Goal: Task Accomplishment & Management: Manage account settings

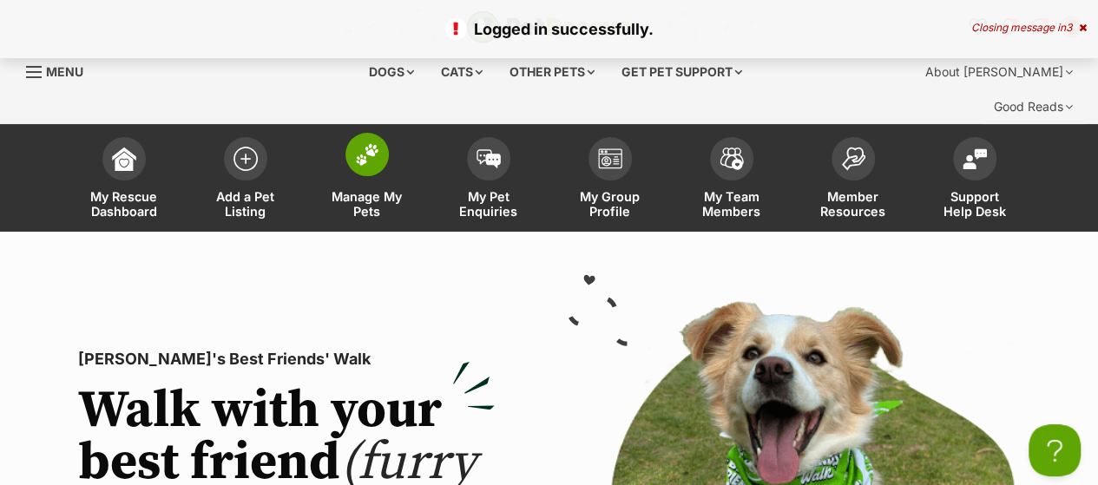
click at [353, 176] on span at bounding box center [366, 154] width 43 height 43
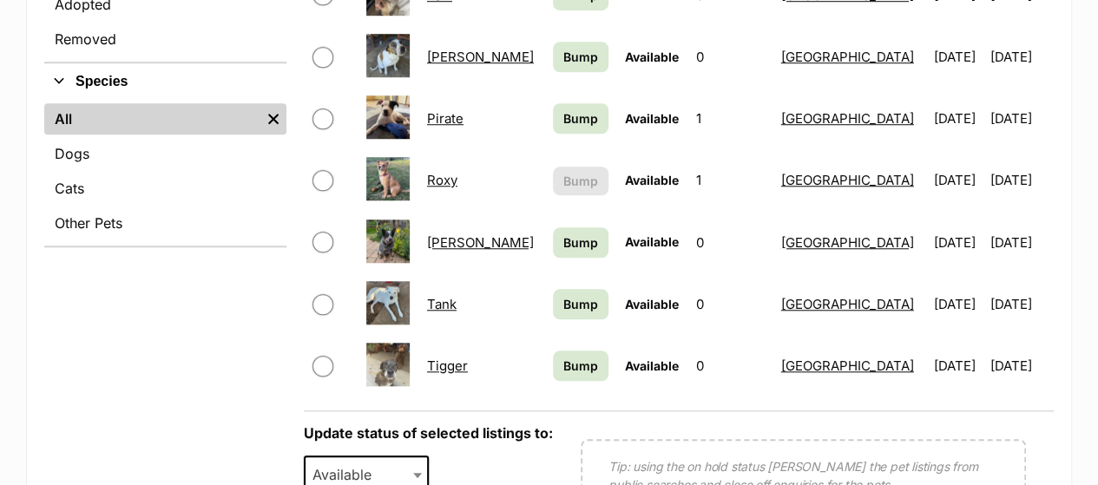
scroll to position [694, 0]
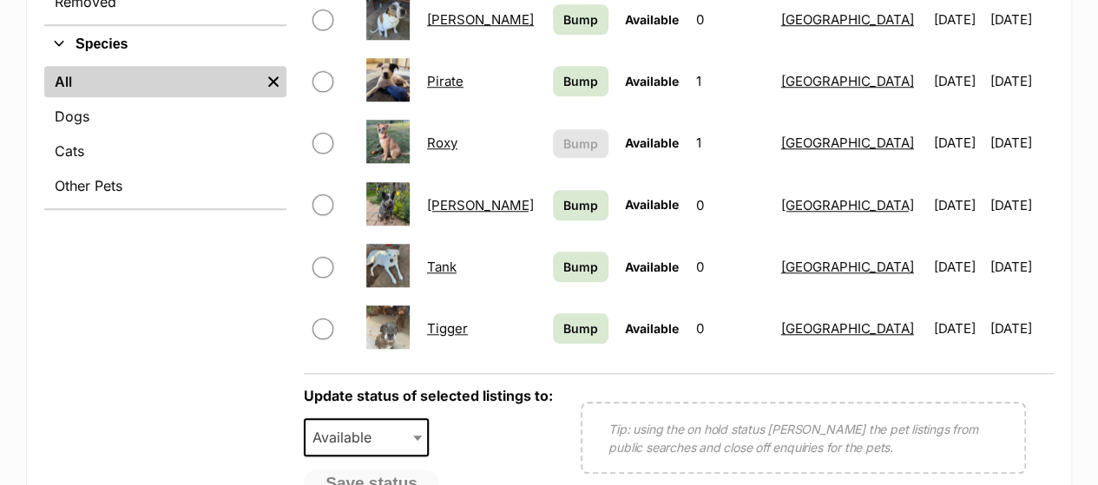
click at [450, 214] on link "[PERSON_NAME]" at bounding box center [480, 205] width 107 height 16
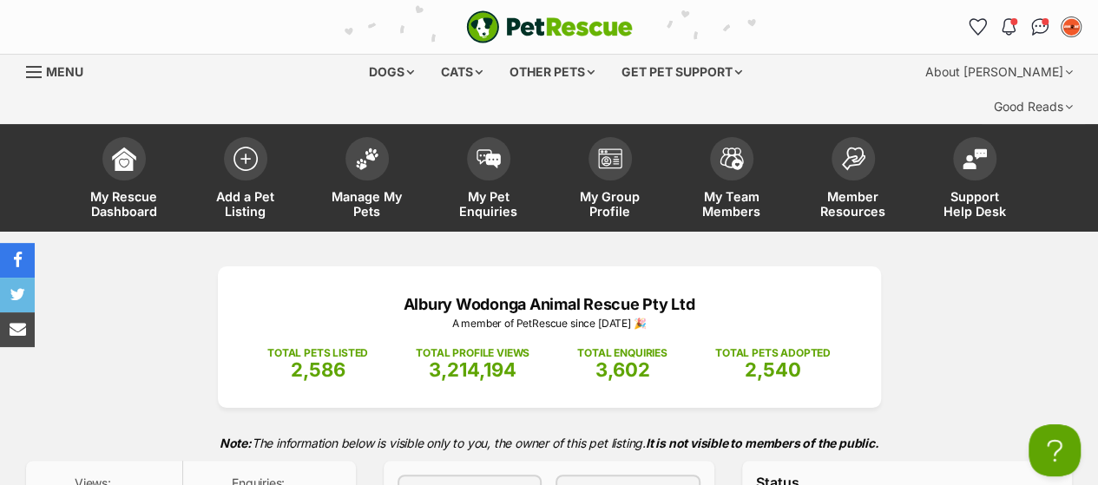
scroll to position [260, 0]
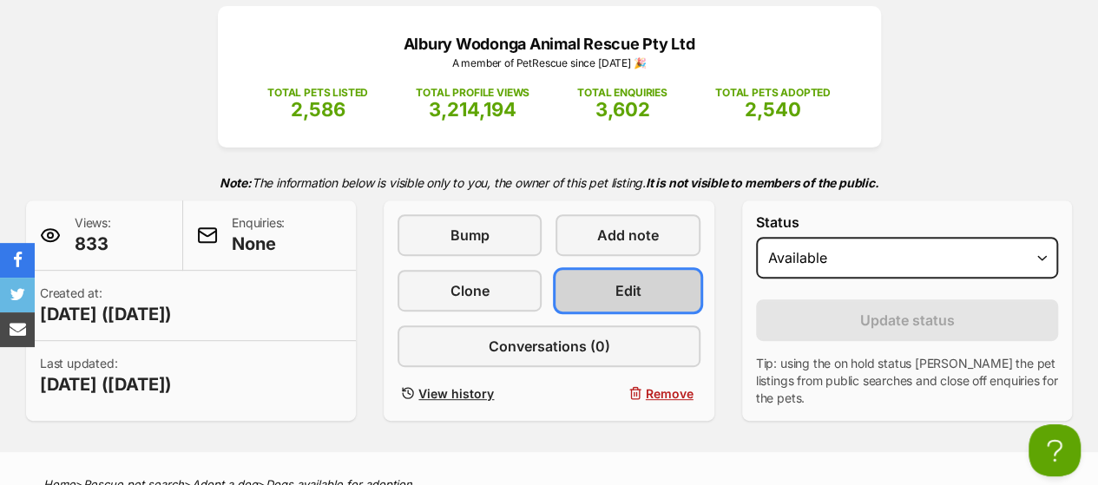
click at [622, 301] on span "Edit" at bounding box center [628, 290] width 26 height 21
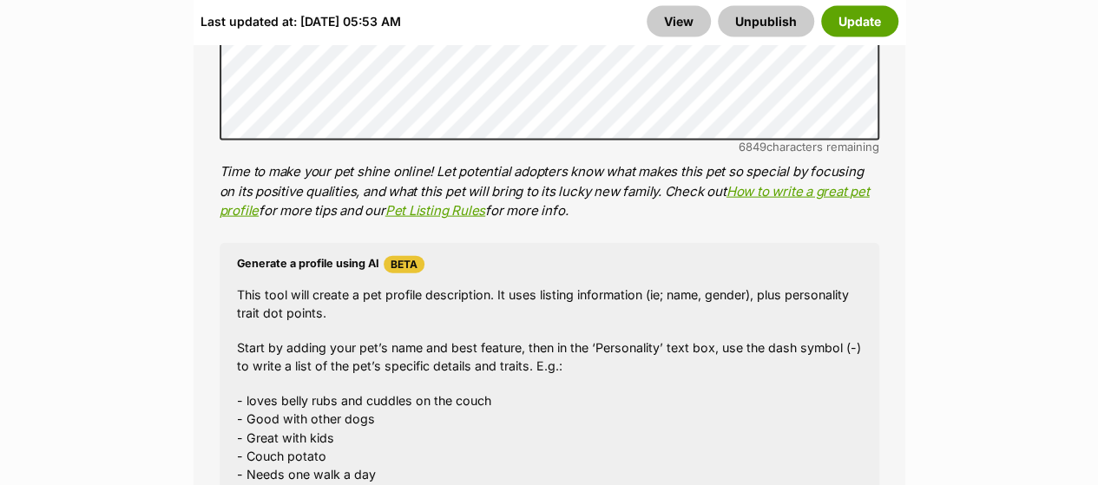
scroll to position [1823, 0]
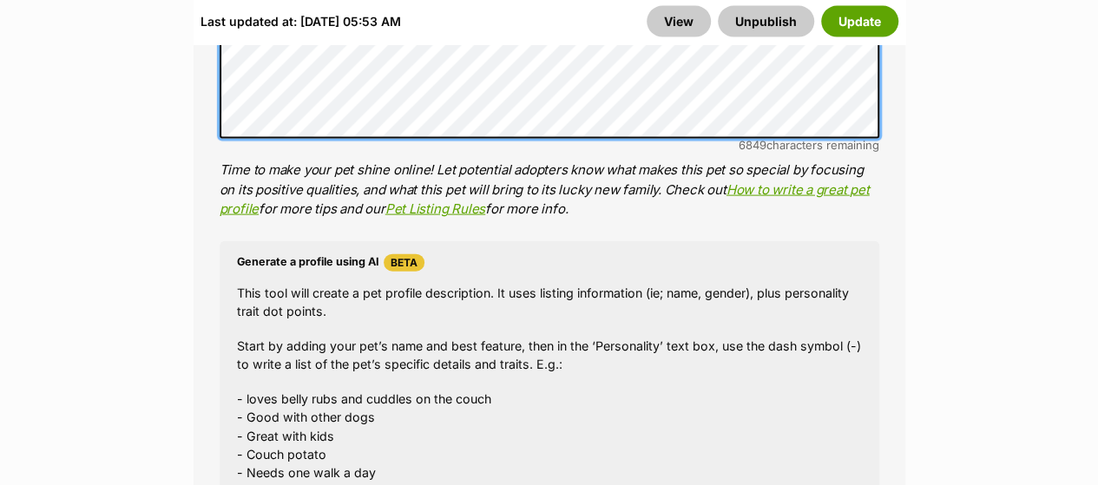
click at [194, 87] on div "About This Pet Name Henlo there, it looks like you might be using the pet name …" at bounding box center [550, 10] width 712 height 1490
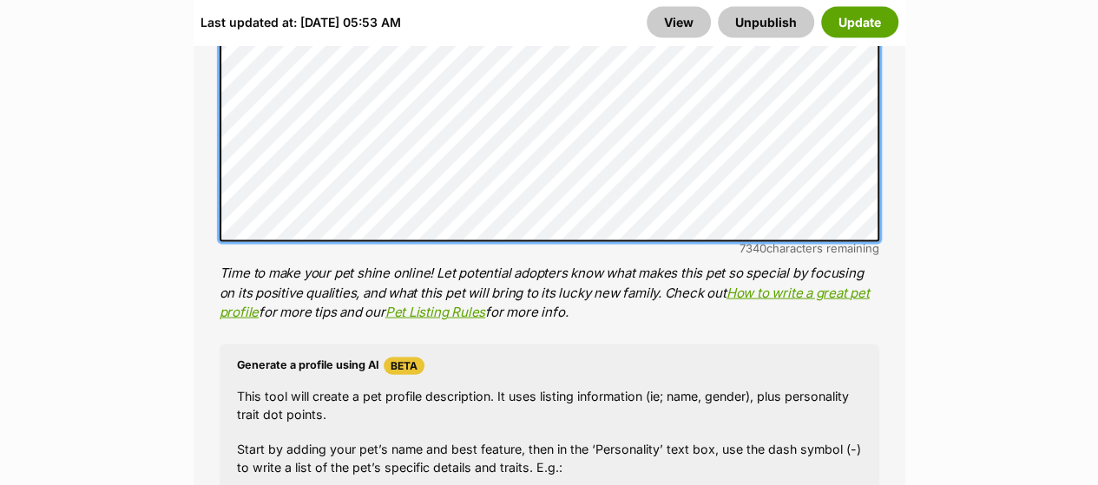
scroll to position [1562, 0]
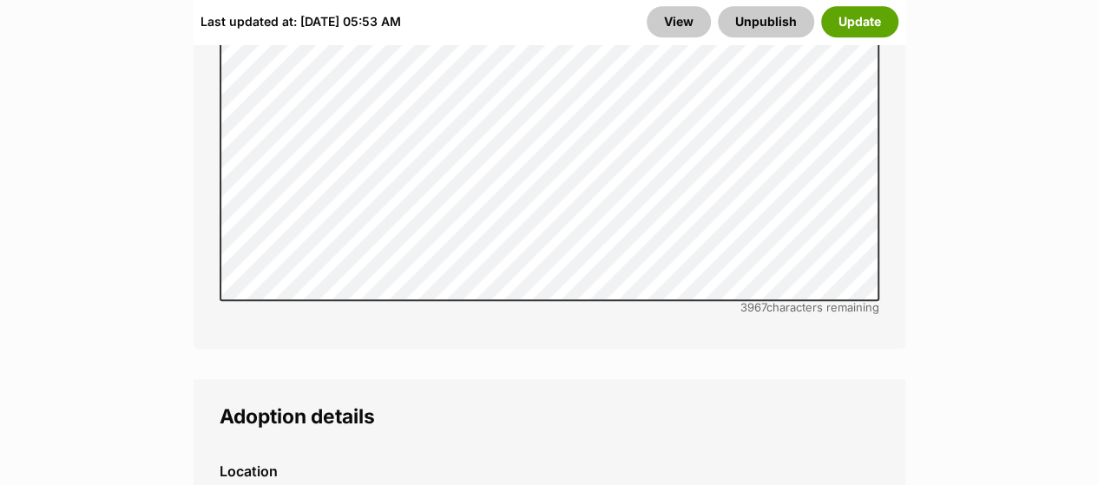
scroll to position [3908, 0]
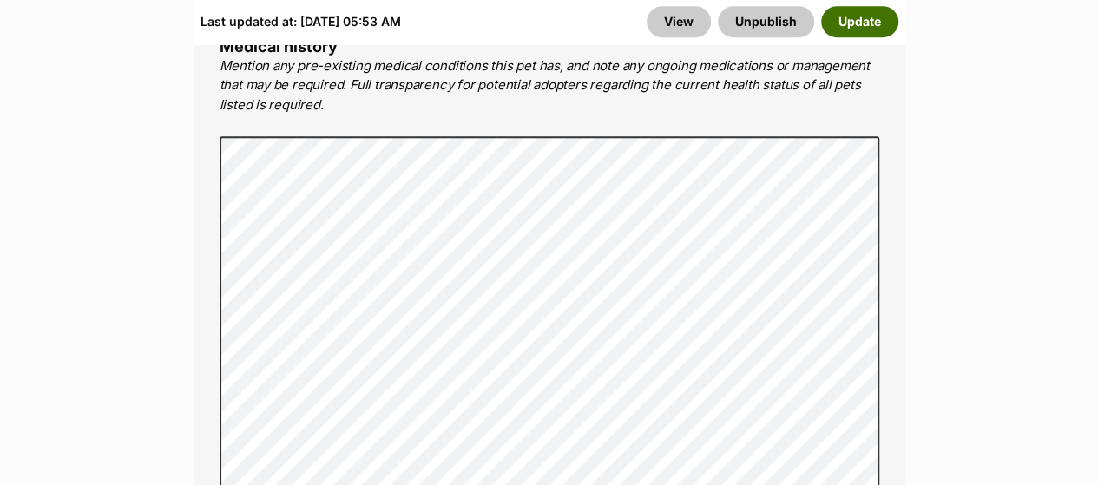
click at [852, 20] on button "Update" at bounding box center [859, 21] width 77 height 31
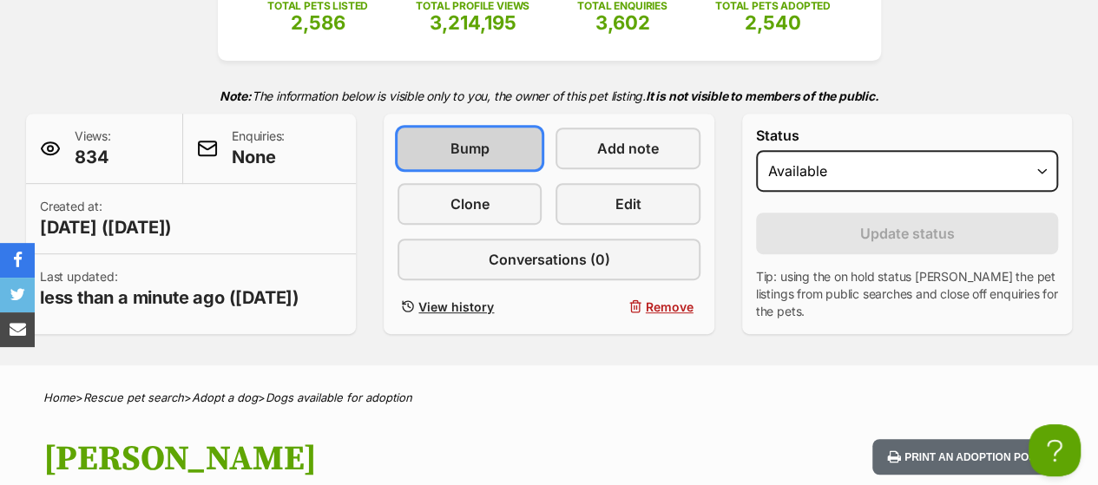
click at [483, 159] on span "Bump" at bounding box center [470, 148] width 39 height 21
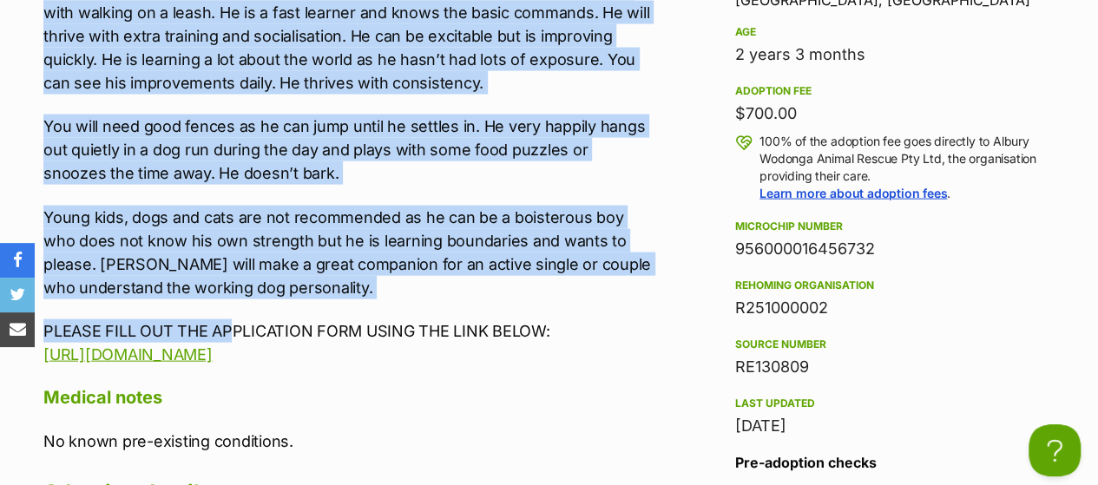
scroll to position [1785, 0]
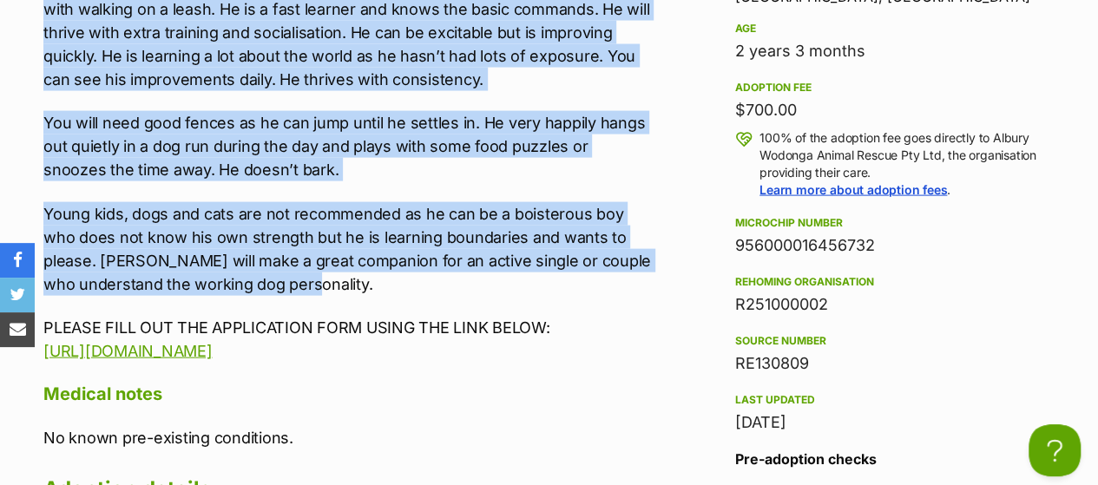
drag, startPoint x: 43, startPoint y: 74, endPoint x: 260, endPoint y: 424, distance: 412.4
click at [260, 363] on div "[PERSON_NAME] is a two-year-old Australian cattle dog. He’s a smart boy and has…" at bounding box center [348, 123] width 610 height 480
copy div "Lorem ip d sit-amet-con Adipiscing elitse doe. Te’i u labor etd mag ali enimadm…"
click at [366, 91] on p "[PERSON_NAME] is [PERSON_NAME] trained and house trained. He is improving with …" at bounding box center [348, 32] width 610 height 117
